Goal: Task Accomplishment & Management: Use online tool/utility

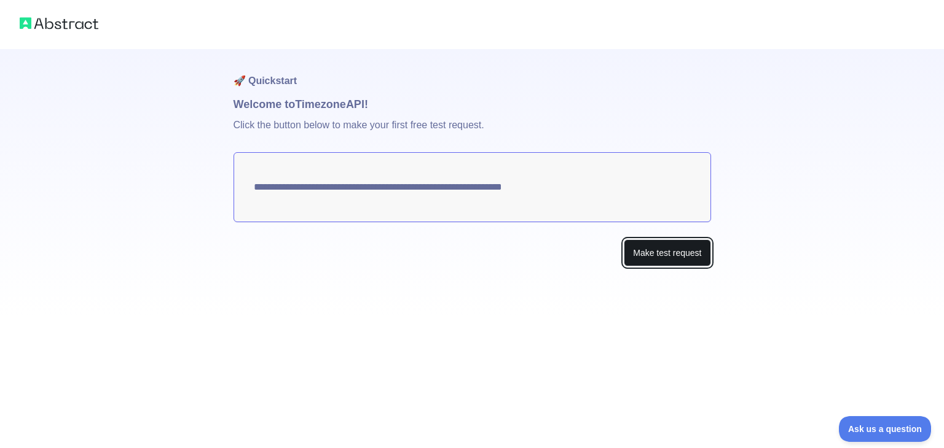
click at [648, 262] on button "Make test request" at bounding box center [667, 254] width 87 height 28
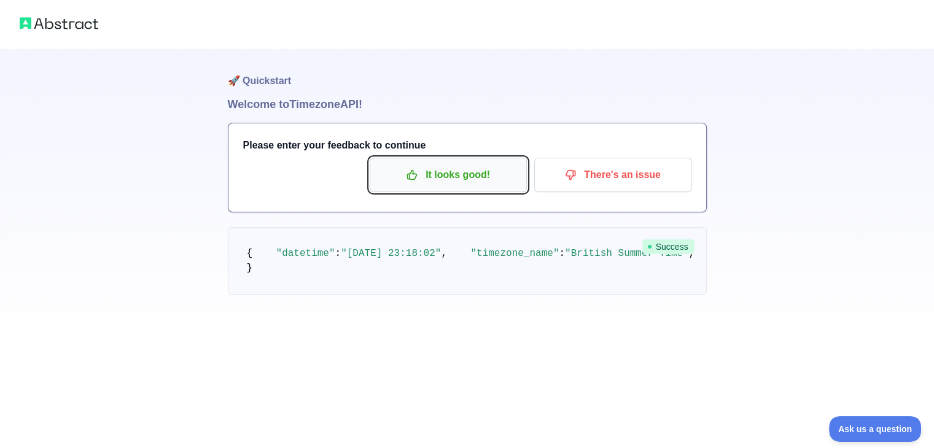
click at [448, 178] on p "It looks good!" at bounding box center [448, 175] width 139 height 21
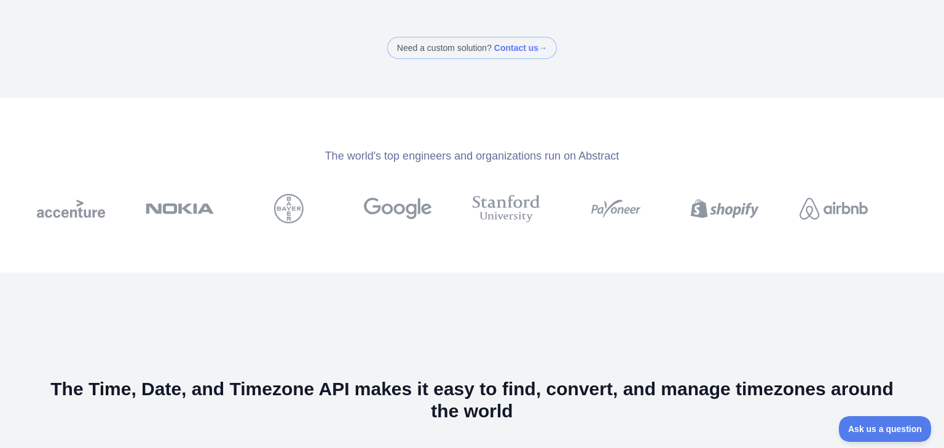
scroll to position [484, 0]
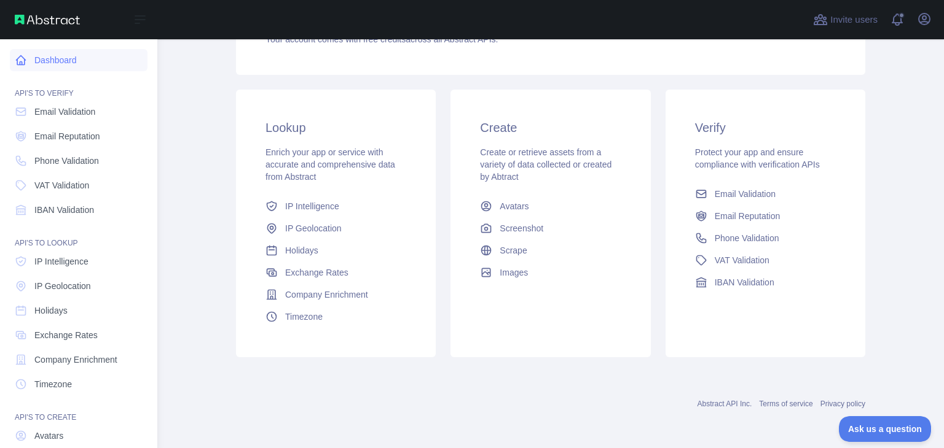
click at [68, 61] on link "Dashboard" at bounding box center [79, 60] width 138 height 22
